Goal: Share content: Share content

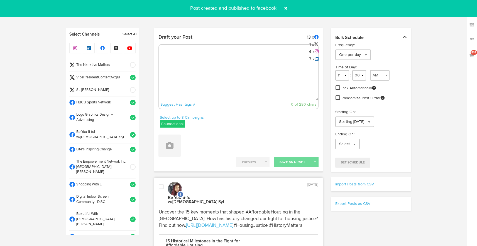
select select "7"
select select "47"
select select "11"
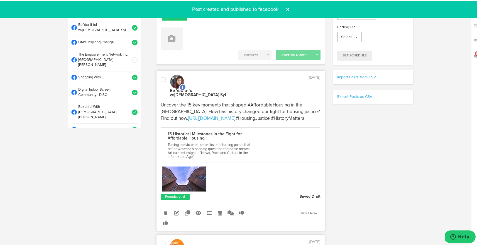
click at [286, 8] on span at bounding box center [287, 8] width 9 height 9
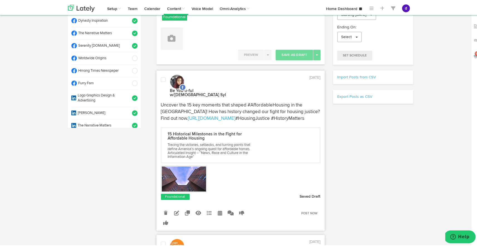
scroll to position [163, 0]
click at [128, 55] on span at bounding box center [132, 58] width 9 height 6
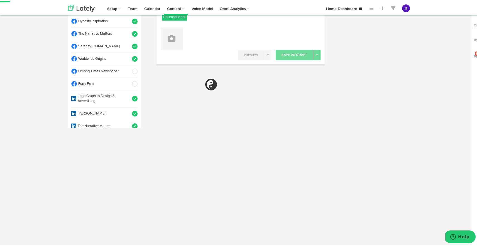
scroll to position [0, 0]
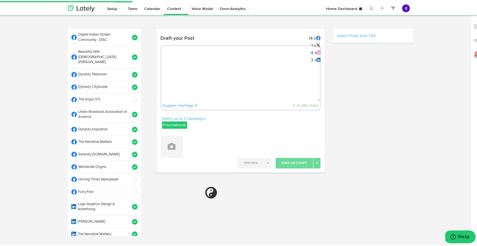
select select "11"
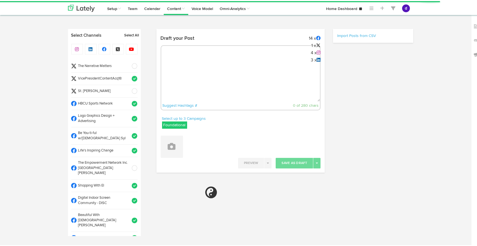
select select "8"
select select "08"
click at [183, 72] on textarea at bounding box center [240, 82] width 159 height 37
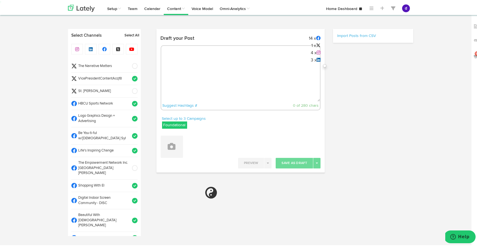
paste textarea "Elevate your Alpha Phi Alpha style with the timeless Alpha 3 Letter Gold Cuff L…"
type textarea "Elevate your Alpha Phi Alpha style with the timeless Alpha 3 Letter Gold Cuff L…"
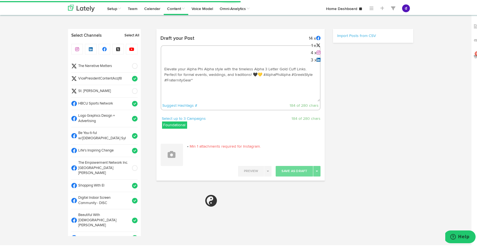
select select "11"
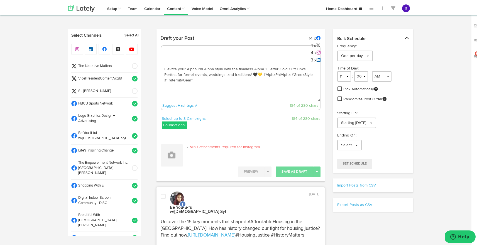
click at [251, 74] on textarea "Elevate your Alpha Phi Alpha style with the timeless Alpha 3 Letter Gold Cuff L…" at bounding box center [240, 82] width 159 height 37
paste textarea "https://worldwideorigins.com/blogs/news/elevate-your-style-when-to-wear-alpha-p…"
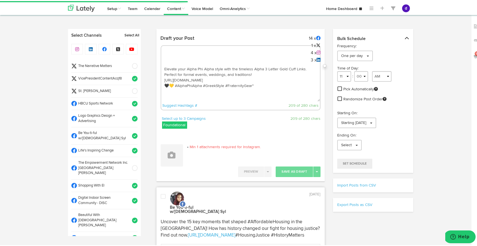
click at [253, 88] on textarea "Elevate your Alpha Phi Alpha style with the timeless Alpha 3 Letter Gold Cuff L…" at bounding box center [240, 82] width 159 height 37
type textarea "Elevate your Alpha Phi Alpha style with the timeless Alpha 3 Letter Gold Cuff L…"
click at [182, 163] on div "Min 1 attachments required for Instagram." at bounding box center [241, 154] width 160 height 22
click at [173, 160] on button at bounding box center [172, 154] width 22 height 22
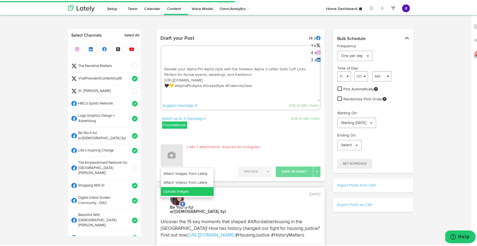
click at [178, 188] on link "Upload Images" at bounding box center [187, 190] width 53 height 9
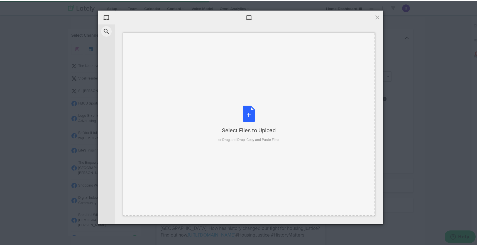
click at [248, 113] on div "Select Files to Upload or Drag and Drop, Copy and Paste Files" at bounding box center [248, 123] width 61 height 37
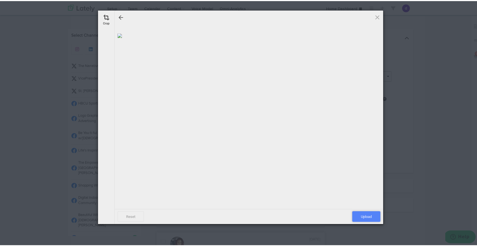
click at [363, 214] on span "Upload" at bounding box center [366, 215] width 28 height 11
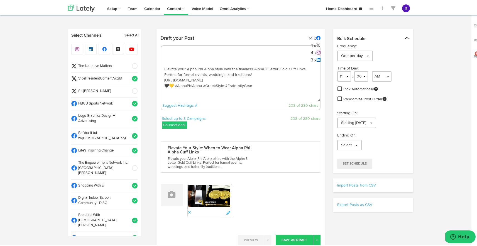
click at [223, 90] on textarea "Elevate your Alpha Phi Alpha style with the timeless Alpha 3 Letter Gold Cuff L…" at bounding box center [240, 82] width 159 height 37
drag, startPoint x: 275, startPoint y: 90, endPoint x: 260, endPoint y: 90, distance: 14.8
click at [260, 90] on textarea "Elevate your Alpha Phi Alpha style with the timeless Alpha 3 Letter Gold Cuff L…" at bounding box center [240, 82] width 159 height 37
click at [264, 89] on textarea "Elevate your Alpha Phi Alpha style with the timeless Alpha 3 Letter Gold Cuff L…" at bounding box center [240, 82] width 159 height 37
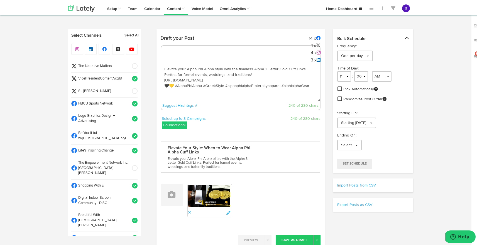
click at [288, 90] on textarea "Elevate your Alpha Phi Alpha style with the timeless Alpha 3 Letter Gold Cuff L…" at bounding box center [240, 82] width 159 height 37
click at [287, 90] on textarea "Elevate your Alpha Phi Alpha style with the timeless Alpha 3 Letter Gold Cuff L…" at bounding box center [240, 82] width 159 height 37
click at [305, 90] on textarea "Elevate your Alpha Phi Alpha style with the timeless Alpha 3 Letter Gold Cuff L…" at bounding box center [240, 82] width 159 height 37
click at [312, 90] on textarea "Elevate your Alpha Phi Alpha style with the timeless Alpha 3 Letter Gold Cuff L…" at bounding box center [240, 82] width 159 height 37
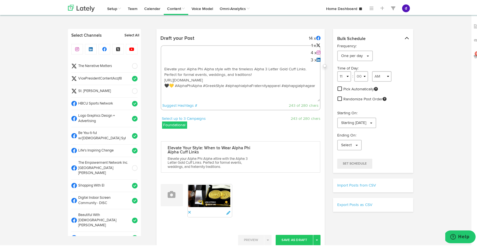
click at [294, 92] on textarea "Elevate your Alpha Phi Alpha style with the timeless Alpha 3 Letter Gold Cuff L…" at bounding box center [240, 82] width 159 height 37
drag, startPoint x: 314, startPoint y: 90, endPoint x: 278, endPoint y: 91, distance: 36.5
click at [278, 91] on textarea "Elevate your Alpha Phi Alpha style with the timeless Alpha 3 Letter Gold Cuff L…" at bounding box center [240, 82] width 159 height 37
click at [312, 91] on textarea "Elevate your Alpha Phi Alpha style with the timeless Alpha 3 Letter Gold Cuff L…" at bounding box center [240, 82] width 159 height 37
paste textarea "#alphaphialphagear"
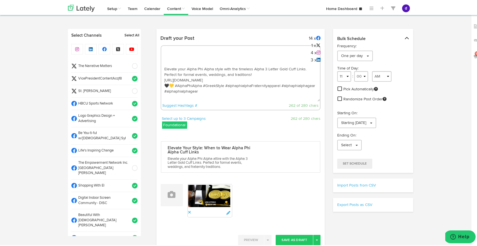
drag, startPoint x: 197, startPoint y: 97, endPoint x: 188, endPoint y: 97, distance: 9.2
click at [188, 97] on textarea "Elevate your Alpha Phi Alpha style with the timeless Alpha 3 Letter Gold Cuff L…" at bounding box center [240, 82] width 159 height 37
drag, startPoint x: 211, startPoint y: 95, endPoint x: 159, endPoint y: 64, distance: 60.8
click at [161, 64] on div "Elevate your Alpha Phi Alpha style with the timeless Alpha 3 Letter Gold Cuff L…" at bounding box center [241, 76] width 160 height 65
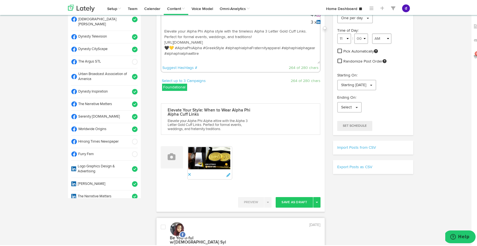
scroll to position [153, 0]
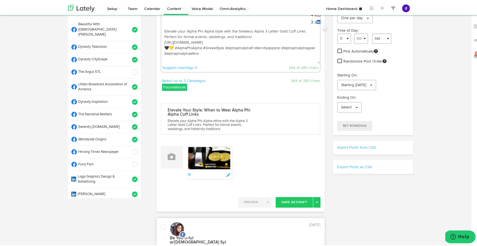
type textarea "Elevate your Alpha Phi Alpha style with the timeless Alpha 3 Letter Gold Cuff L…"
click at [128, 68] on span at bounding box center [132, 71] width 9 height 6
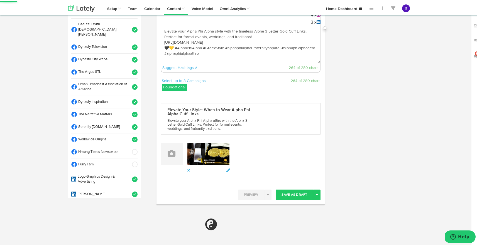
scroll to position [62, 0]
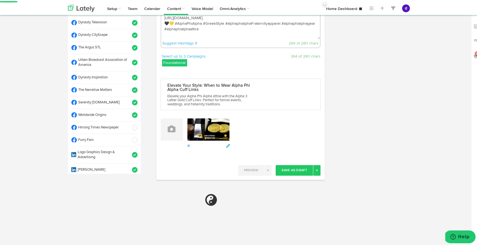
select select "11"
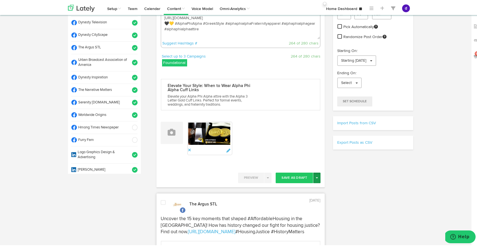
click at [315, 178] on button "Toggle Dropdown" at bounding box center [316, 177] width 7 height 11
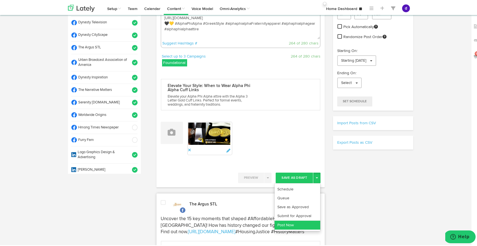
click at [297, 223] on link "Post Now" at bounding box center [297, 224] width 46 height 9
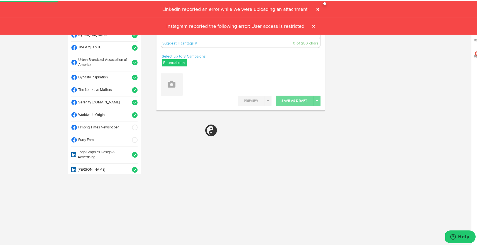
select select "11"
